Goal: Information Seeking & Learning: Find specific fact

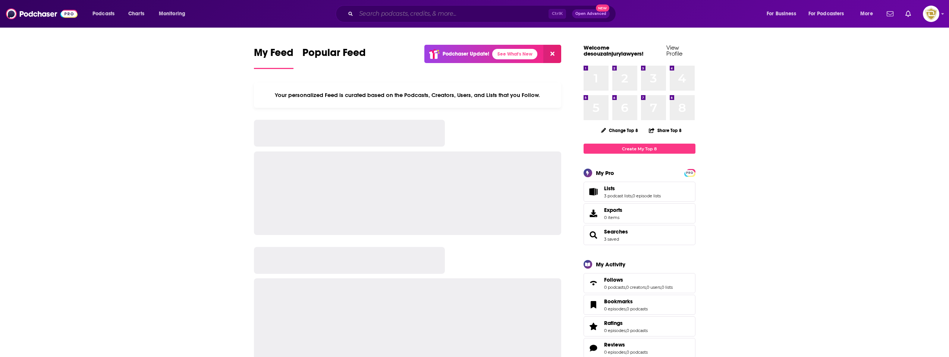
click at [417, 13] on input "Search podcasts, credits, & more..." at bounding box center [452, 14] width 192 height 12
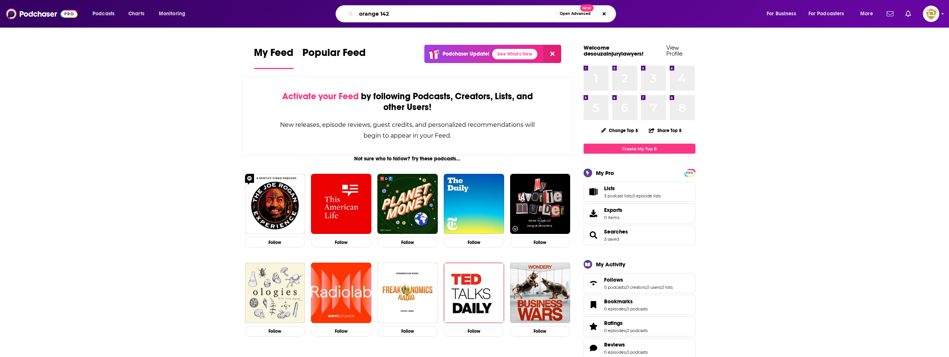
type input "orange 142"
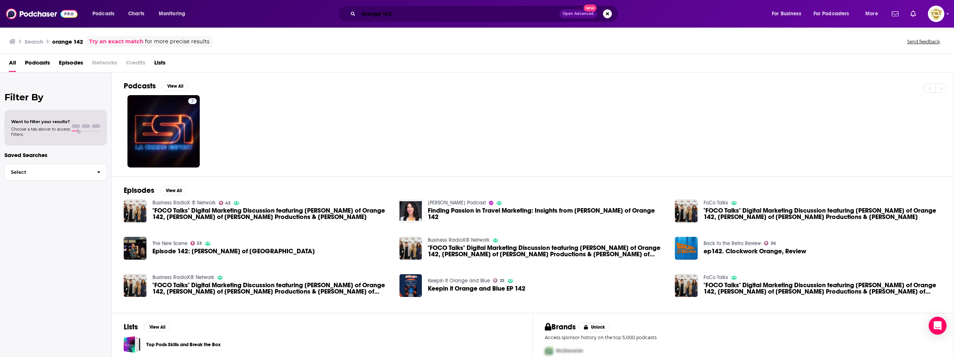
click at [533, 17] on input "orange 142" at bounding box center [459, 14] width 201 height 12
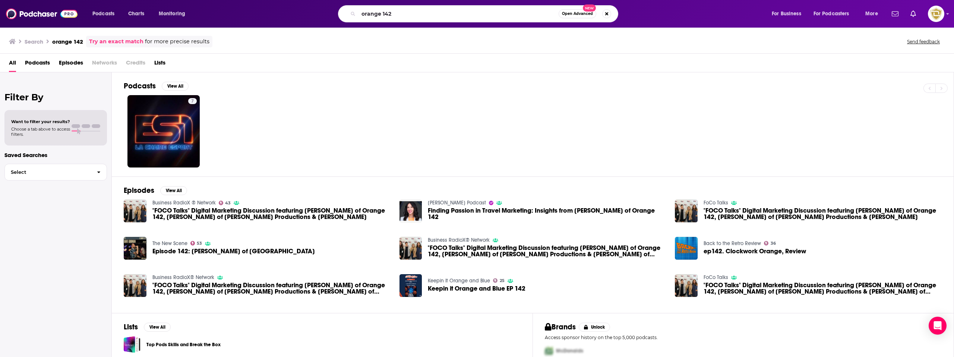
click at [603, 10] on span "Open Advanced New" at bounding box center [585, 13] width 53 height 9
click at [604, 12] on button "Search podcasts, credits, & more..." at bounding box center [606, 13] width 9 height 9
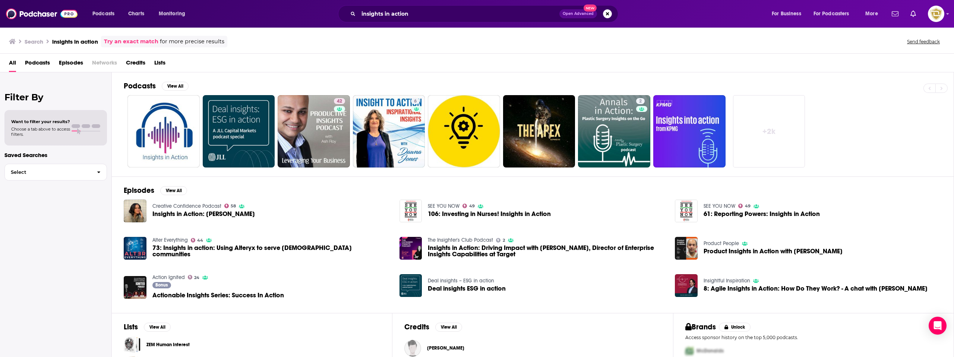
click at [34, 63] on span "Podcasts" at bounding box center [37, 64] width 25 height 15
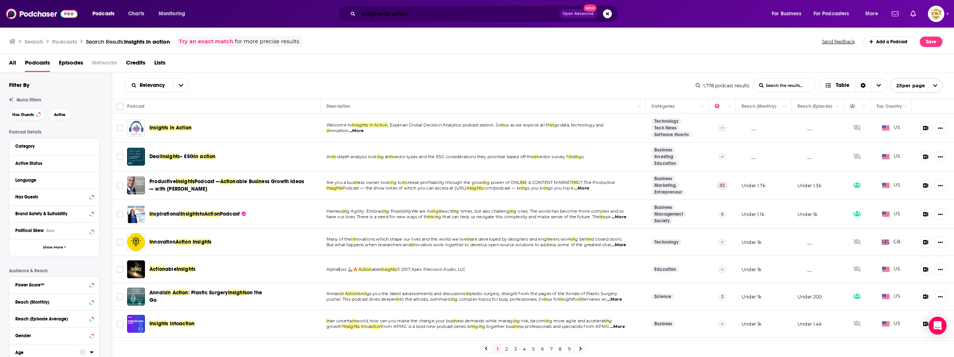
click at [458, 18] on input "insights in action" at bounding box center [459, 14] width 201 height 12
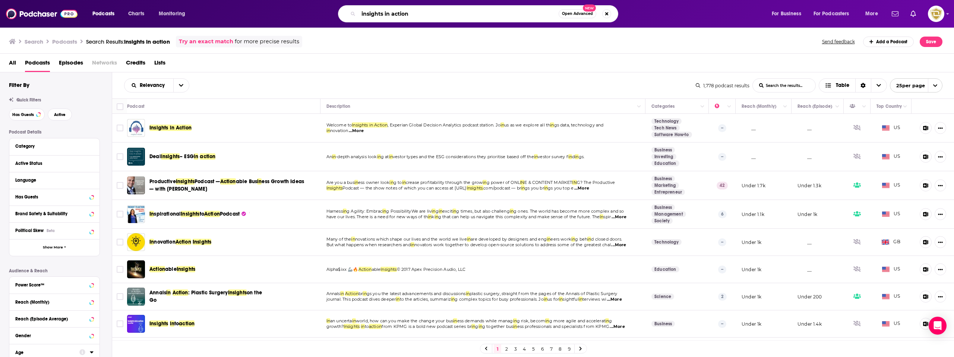
click at [362, 13] on input "insights in action" at bounding box center [459, 14] width 200 height 12
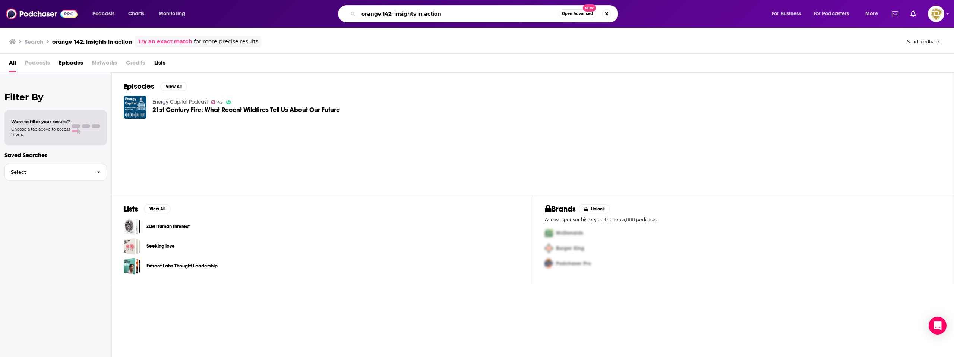
click at [484, 10] on input "orange 142: insights in action" at bounding box center [459, 14] width 200 height 12
drag, startPoint x: 462, startPoint y: 12, endPoint x: 392, endPoint y: 13, distance: 70.5
click at [392, 13] on input "orange 142: insights in action" at bounding box center [459, 14] width 200 height 12
type input "orange 142"
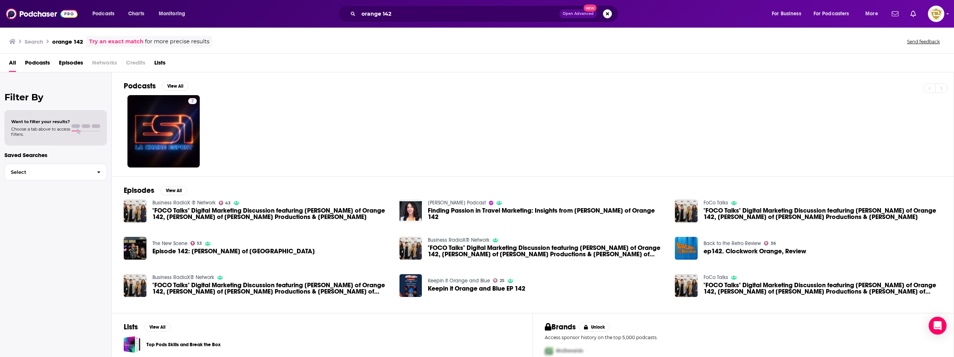
click at [33, 59] on span "Podcasts" at bounding box center [37, 64] width 25 height 15
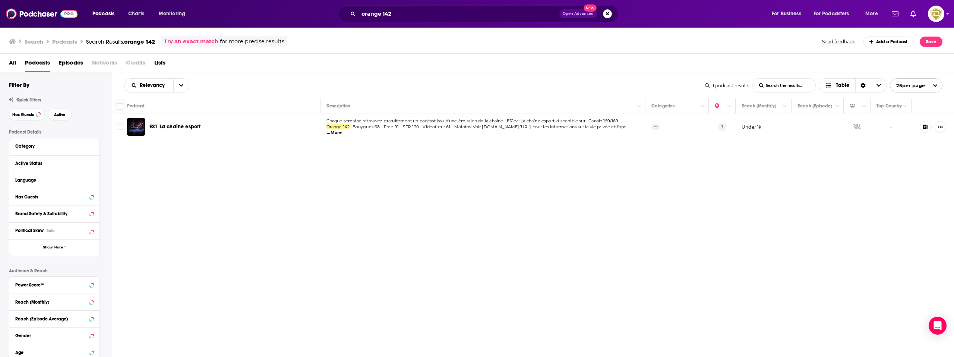
click at [13, 63] on span "All" at bounding box center [12, 64] width 7 height 15
